Goal: Information Seeking & Learning: Learn about a topic

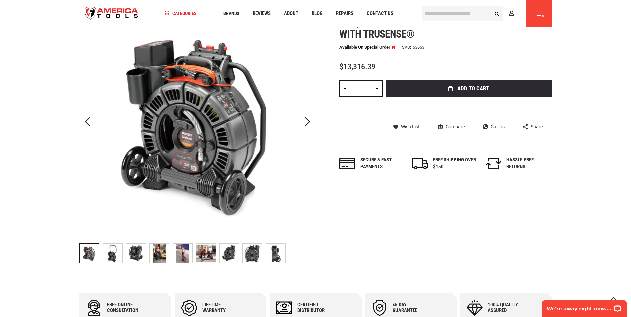
scroll to position [100, 0]
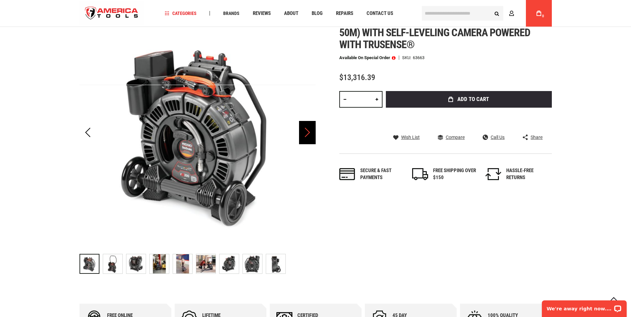
click at [306, 132] on div "Next" at bounding box center [307, 132] width 17 height 23
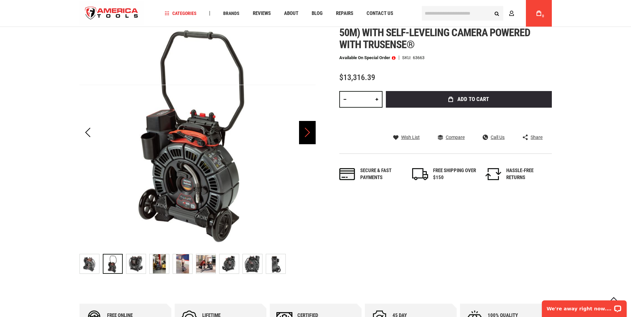
click at [306, 133] on div "Next" at bounding box center [307, 132] width 17 height 23
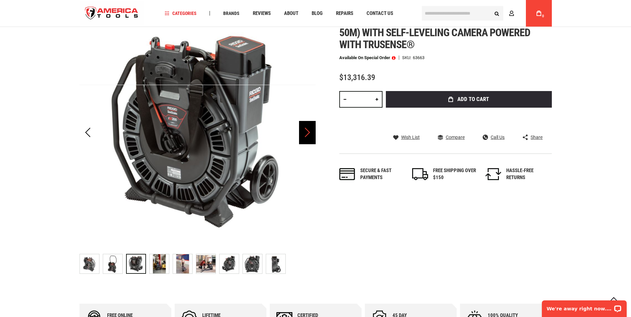
click at [306, 133] on div "Next" at bounding box center [307, 132] width 17 height 23
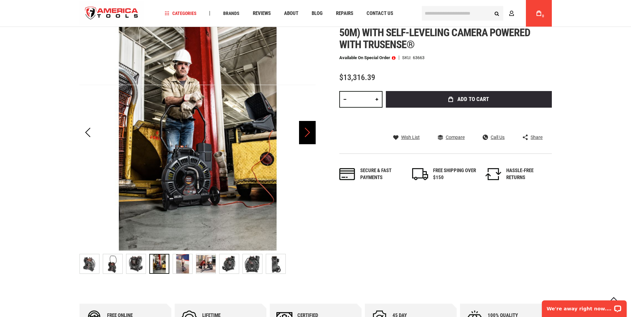
click at [306, 133] on div "Next" at bounding box center [307, 132] width 17 height 23
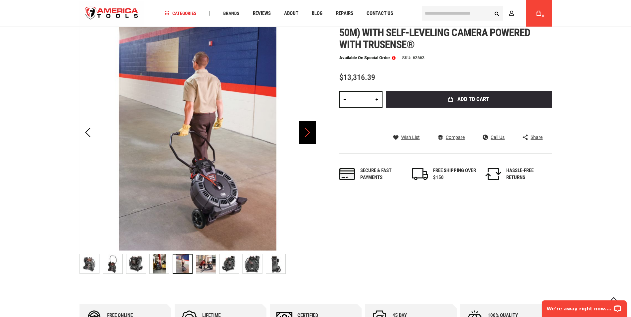
click at [306, 133] on div "Next" at bounding box center [307, 132] width 17 height 23
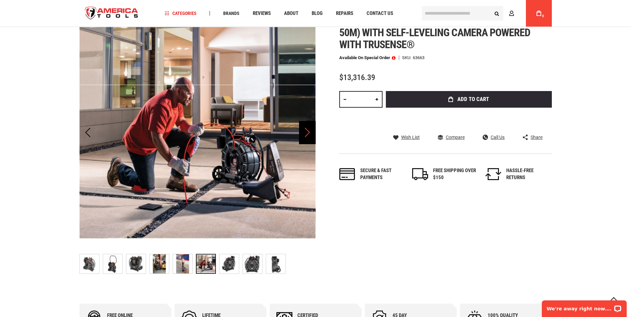
click at [306, 133] on div "Next" at bounding box center [307, 132] width 17 height 23
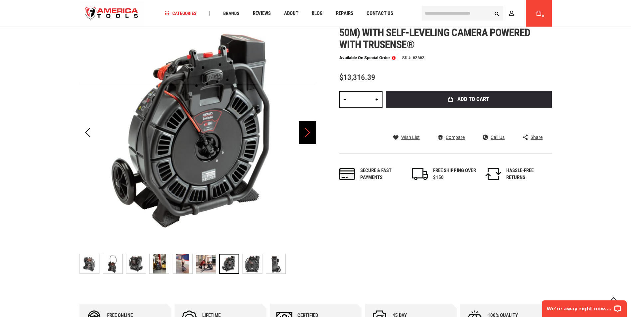
click at [306, 133] on div "Next" at bounding box center [307, 132] width 17 height 23
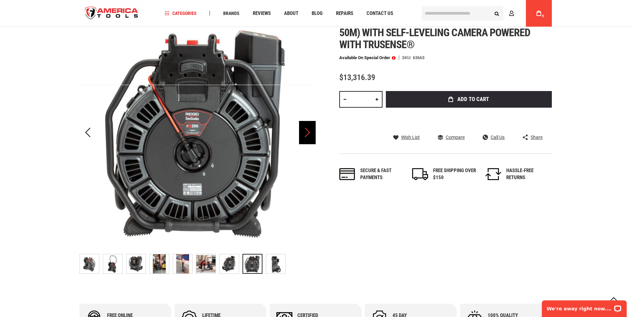
click at [306, 133] on div "Next" at bounding box center [307, 132] width 17 height 23
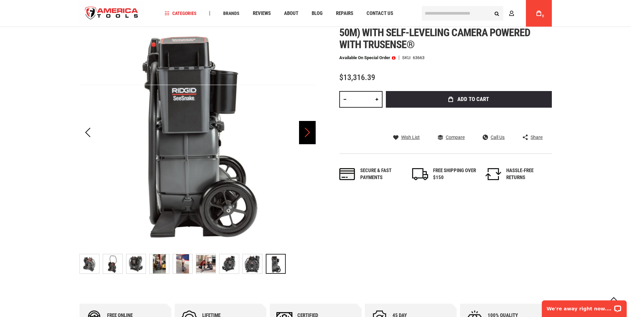
click at [306, 133] on div "Next" at bounding box center [307, 132] width 17 height 23
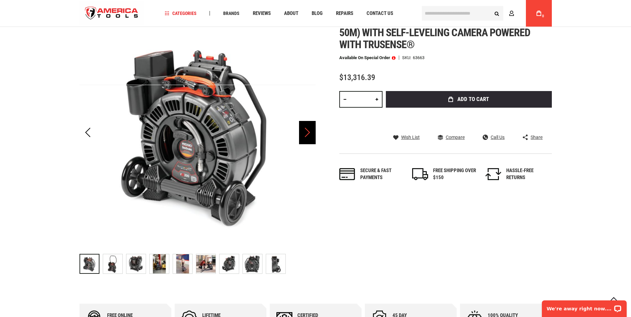
click at [306, 133] on div "Next" at bounding box center [307, 132] width 17 height 23
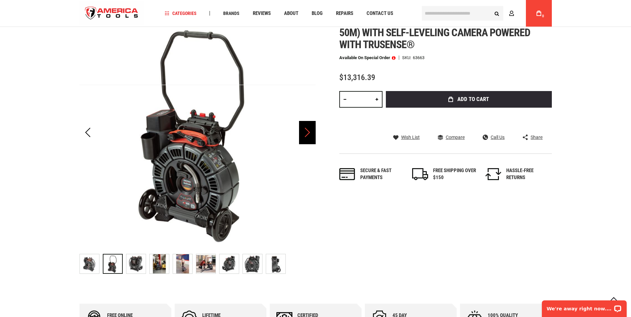
click at [306, 133] on div "Next" at bounding box center [307, 132] width 17 height 23
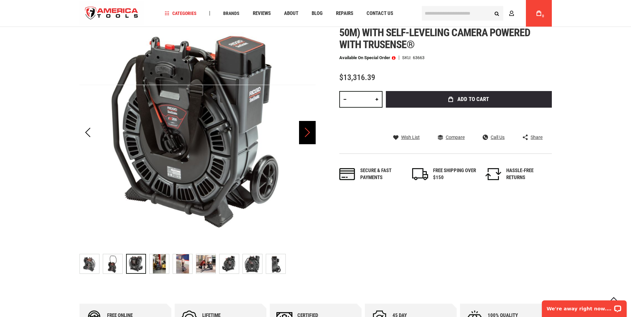
click at [306, 133] on div "Next" at bounding box center [307, 132] width 17 height 23
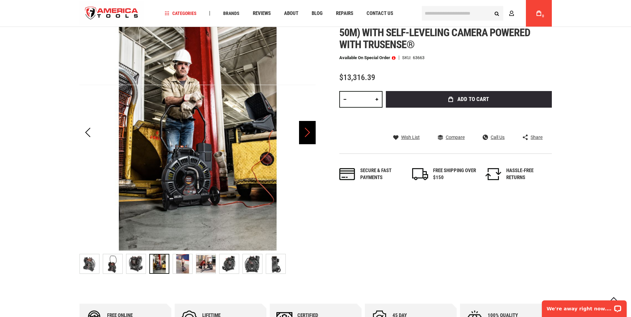
click at [306, 133] on div "Next" at bounding box center [307, 132] width 17 height 23
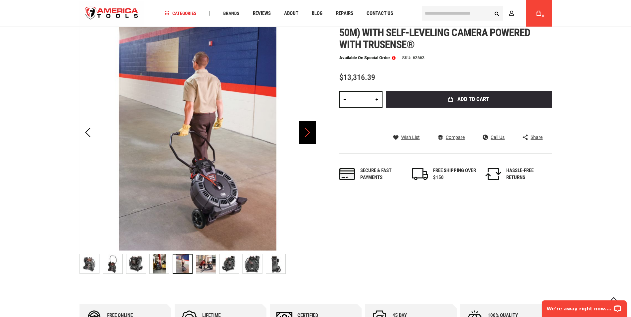
click at [306, 133] on div "Next" at bounding box center [307, 132] width 17 height 23
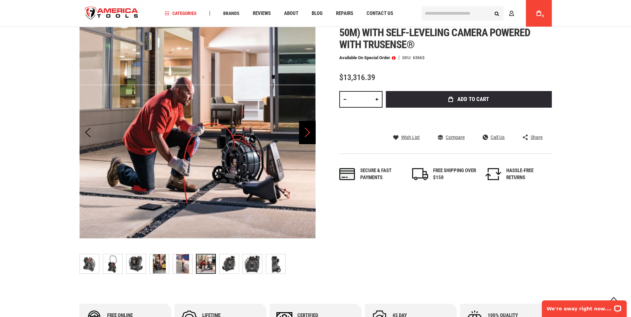
click at [306, 133] on div "Next" at bounding box center [307, 132] width 17 height 23
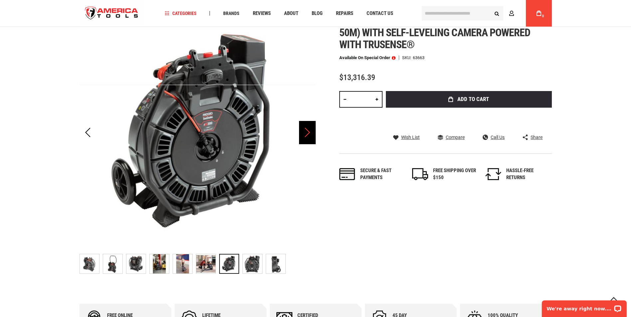
click at [306, 133] on div "Next" at bounding box center [307, 132] width 17 height 23
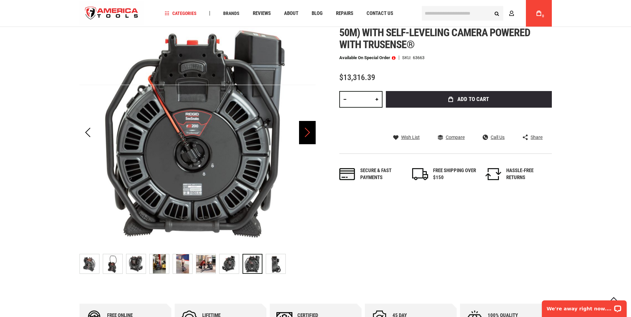
click at [306, 133] on div "Next" at bounding box center [307, 132] width 17 height 23
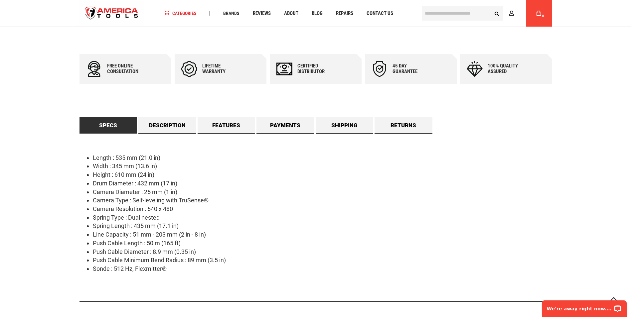
scroll to position [366, 0]
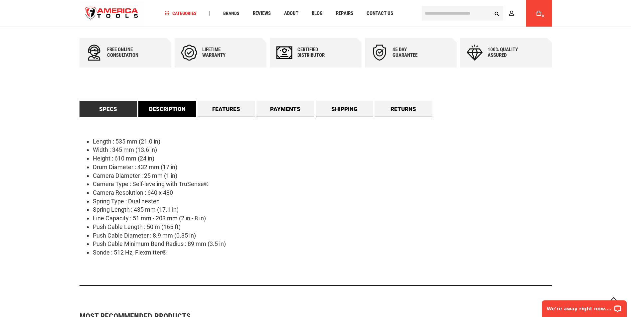
click at [164, 109] on link "Description" at bounding box center [167, 109] width 58 height 17
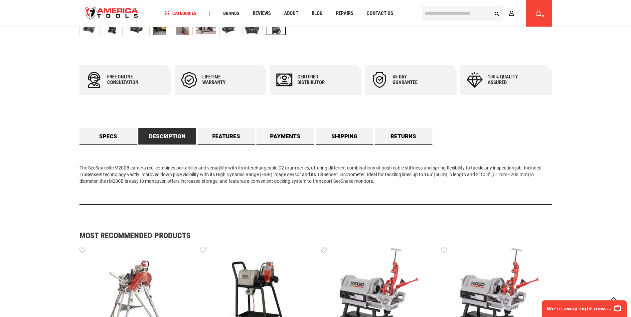
scroll to position [336, 0]
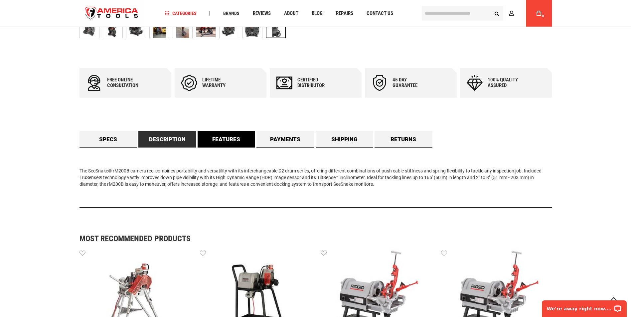
click at [225, 139] on link "Features" at bounding box center [227, 139] width 58 height 17
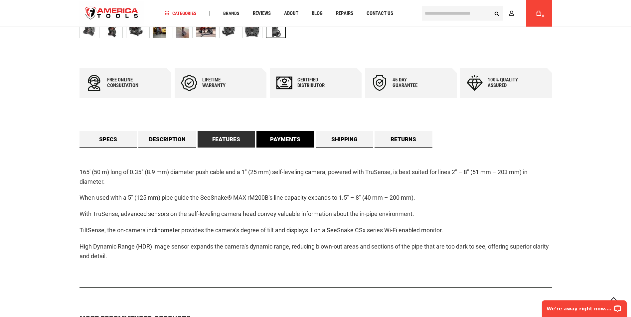
click at [279, 133] on link "Payments" at bounding box center [285, 139] width 58 height 17
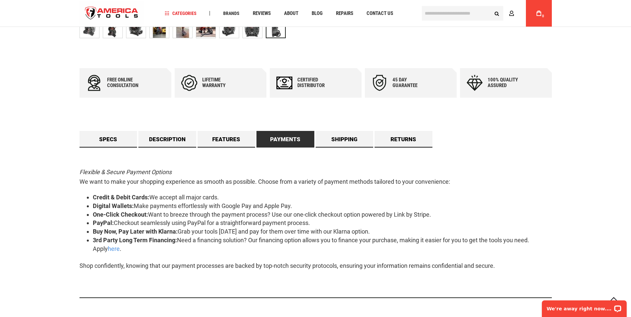
click at [278, 139] on link "Payments" at bounding box center [285, 139] width 58 height 17
click at [338, 137] on link "Shipping" at bounding box center [345, 139] width 58 height 17
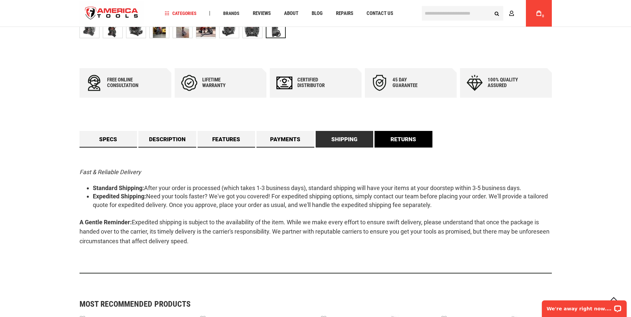
click at [397, 138] on link "Returns" at bounding box center [403, 139] width 58 height 17
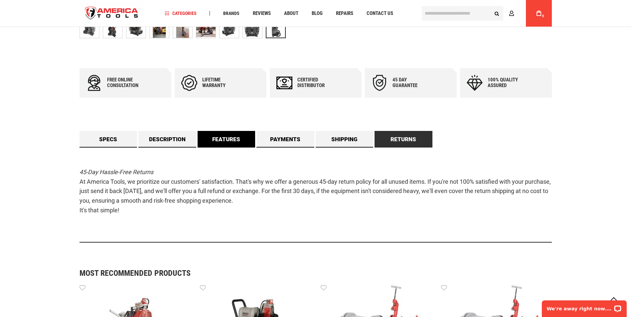
click at [223, 137] on link "Features" at bounding box center [227, 139] width 58 height 17
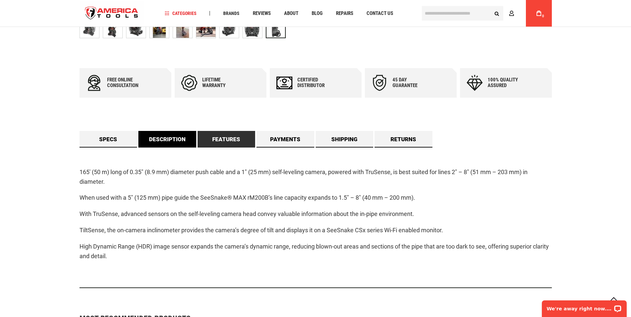
click at [168, 139] on link "Description" at bounding box center [167, 139] width 58 height 17
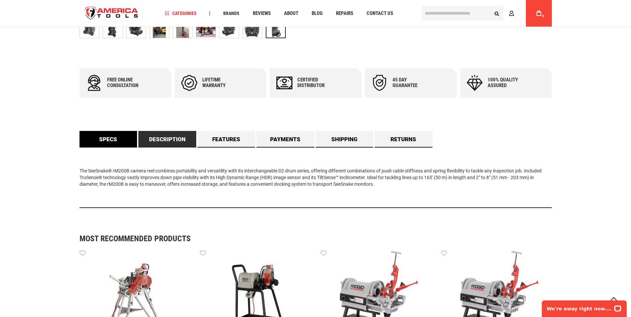
click at [109, 139] on link "Specs" at bounding box center [108, 139] width 58 height 17
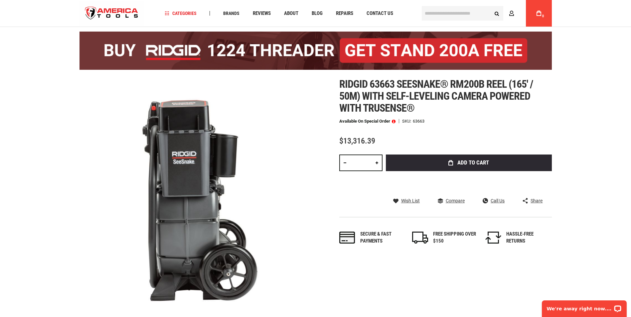
scroll to position [3, 0]
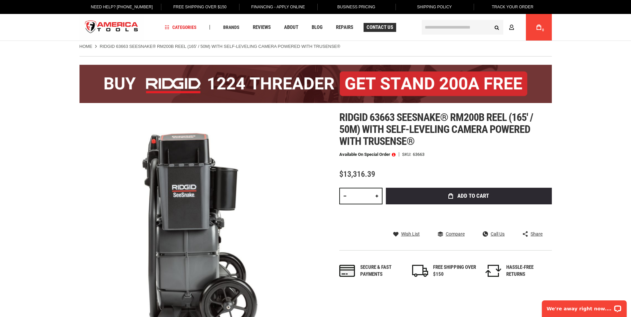
click at [383, 28] on span "Contact Us" at bounding box center [380, 27] width 27 height 5
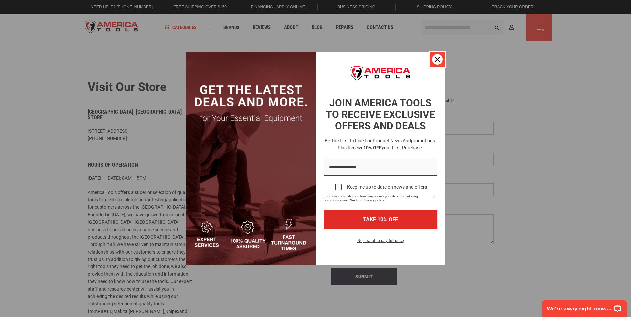
click at [437, 61] on icon "close icon" at bounding box center [437, 59] width 5 height 5
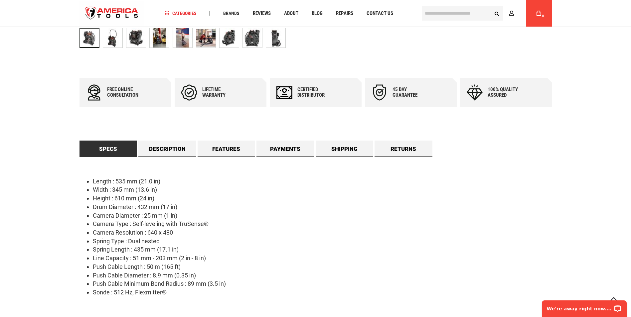
scroll to position [336, 0]
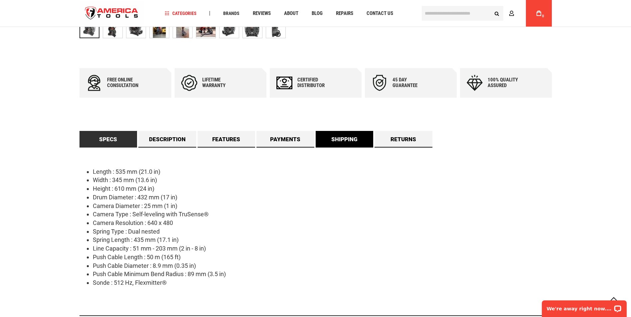
click at [337, 140] on link "Shipping" at bounding box center [345, 139] width 58 height 17
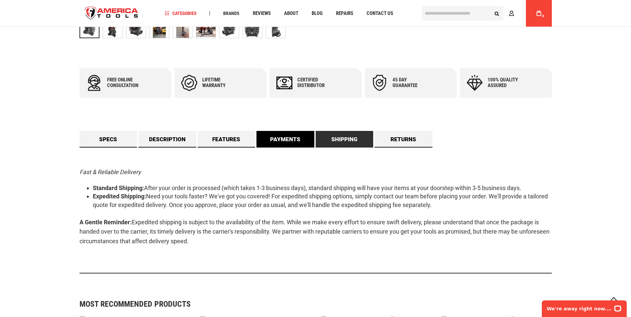
click at [282, 140] on link "Payments" at bounding box center [285, 139] width 58 height 17
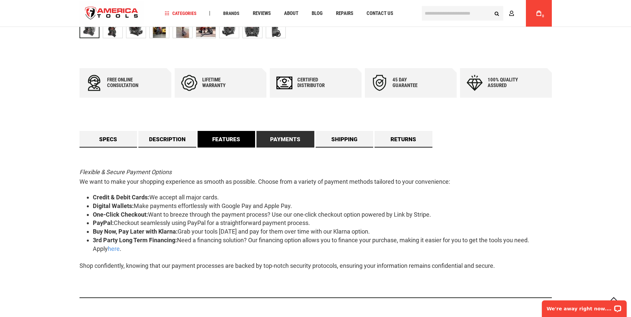
click at [225, 136] on link "Features" at bounding box center [227, 139] width 58 height 17
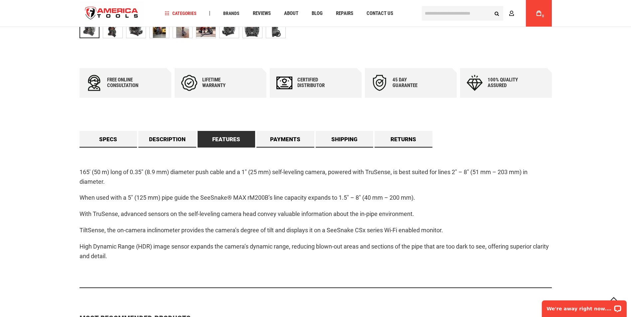
click at [228, 140] on link "Features" at bounding box center [227, 139] width 58 height 17
click at [270, 143] on link "Payments" at bounding box center [285, 139] width 58 height 17
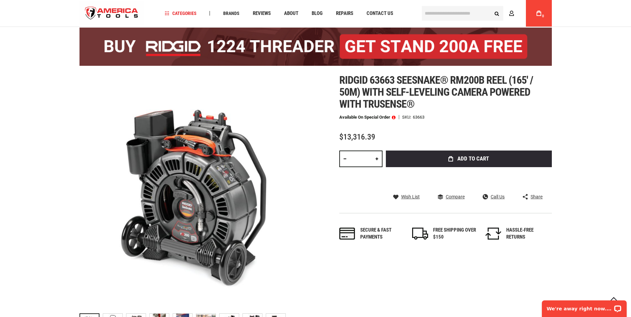
scroll to position [36, 0]
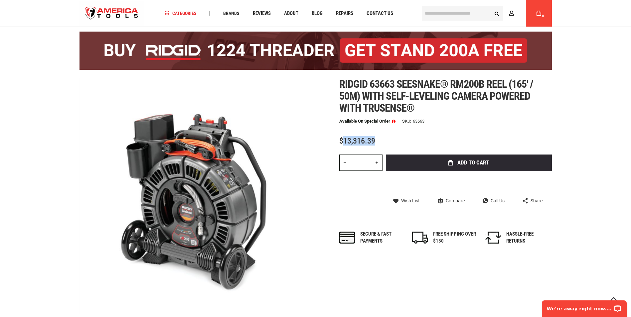
drag, startPoint x: 377, startPoint y: 141, endPoint x: 344, endPoint y: 140, distance: 32.6
click at [344, 140] on div "$13,316.39" at bounding box center [445, 141] width 213 height 8
copy span "13,316.39"
